Goal: Find specific page/section

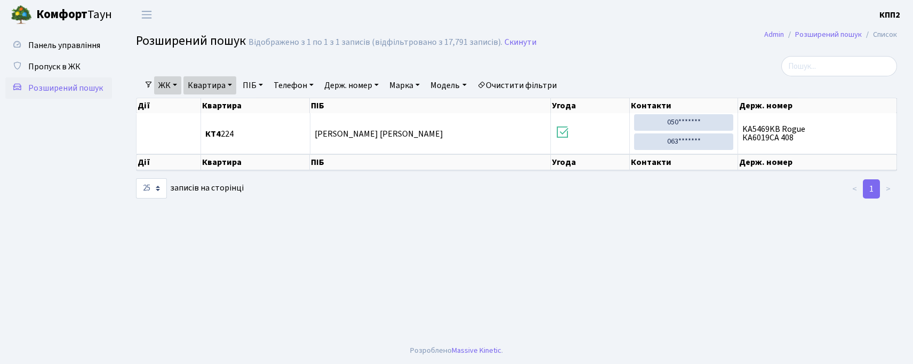
select select "25"
click at [57, 91] on span "Розширений пошук" at bounding box center [65, 88] width 75 height 12
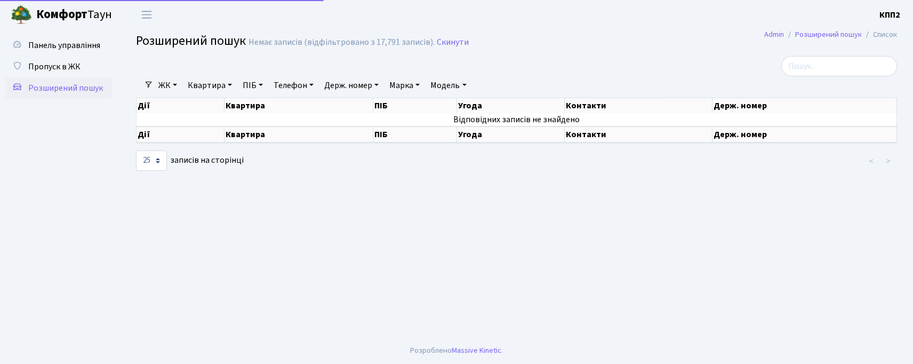
select select "25"
click at [199, 67] on div at bounding box center [387, 66] width 518 height 20
click at [57, 49] on span "Панель управління" at bounding box center [64, 45] width 72 height 12
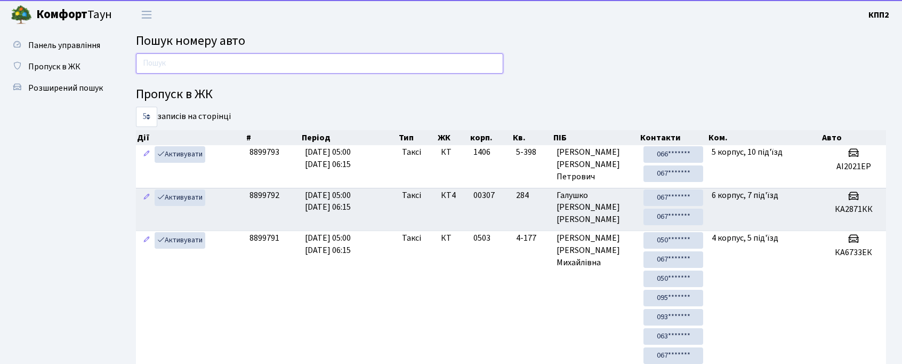
click at [160, 59] on input "text" at bounding box center [319, 63] width 367 height 20
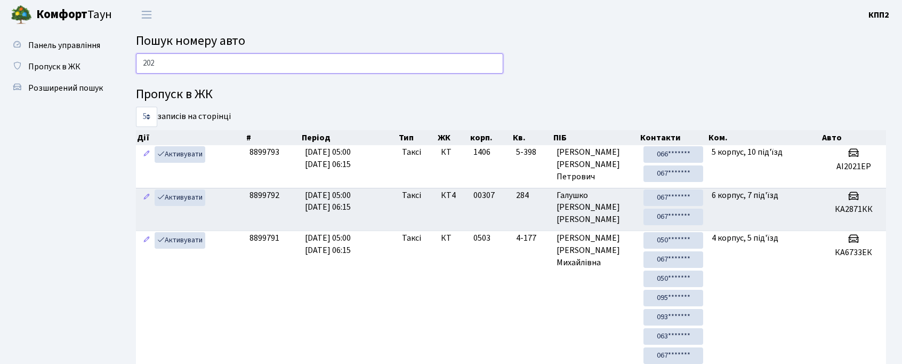
type input "2021"
